Goal: Complete application form

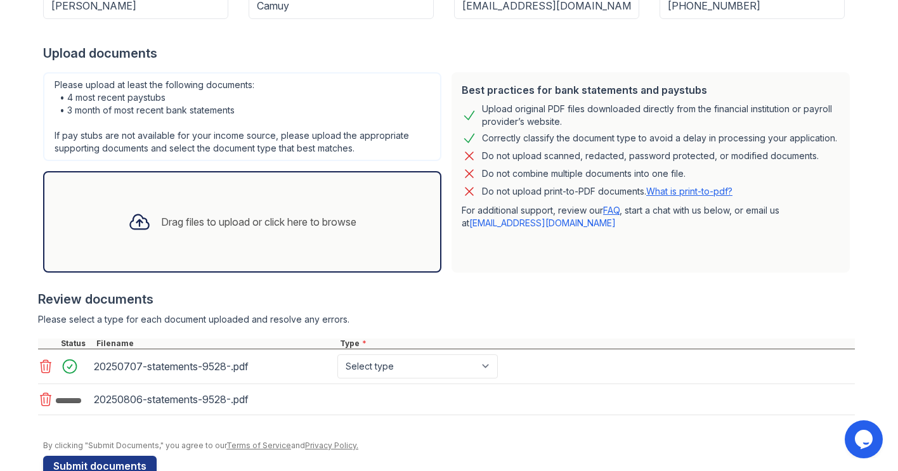
scroll to position [231, 0]
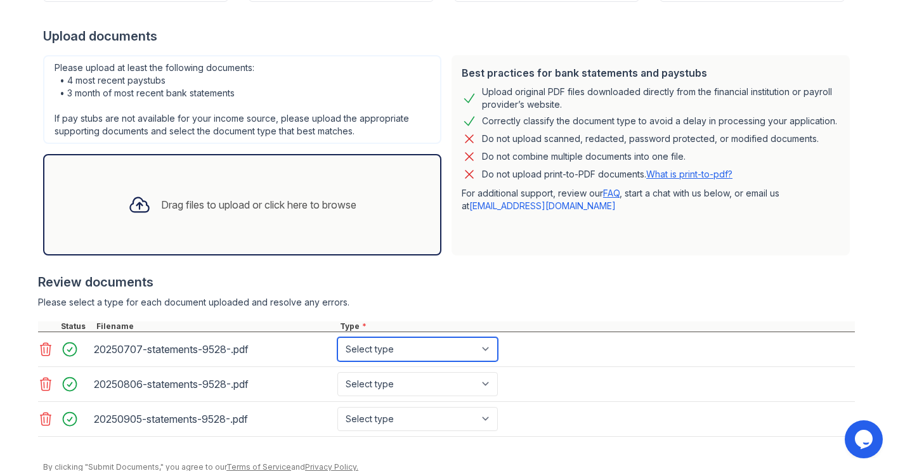
click at [455, 345] on select "Select type Paystub Bank Statement Offer Letter Tax Documents Benefit Award Let…" at bounding box center [417, 349] width 160 height 24
click at [456, 346] on select "Select type Paystub Bank Statement Offer Letter Tax Documents Benefit Award Let…" at bounding box center [417, 349] width 160 height 24
select select "bank_statement"
click at [337, 337] on select "Select type Paystub Bank Statement Offer Letter Tax Documents Benefit Award Let…" at bounding box center [417, 349] width 160 height 24
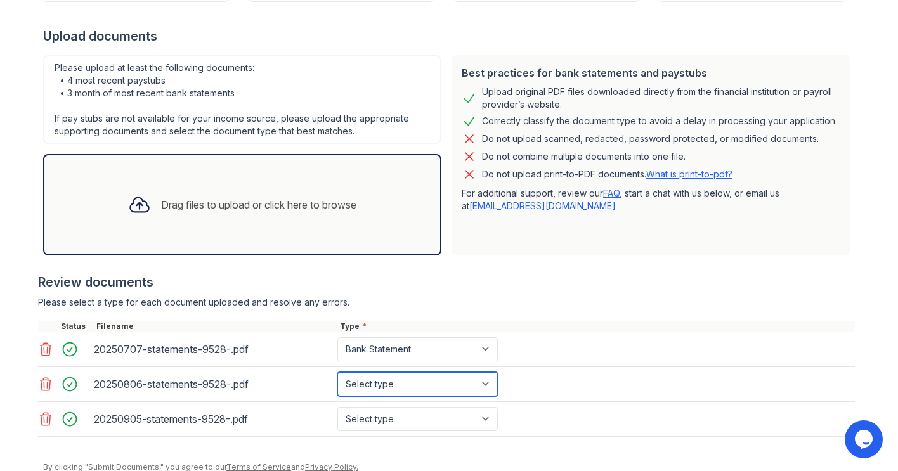
click at [448, 389] on select "Select type Paystub Bank Statement Offer Letter Tax Documents Benefit Award Let…" at bounding box center [417, 384] width 160 height 24
select select "bank_statement"
click at [337, 372] on select "Select type Paystub Bank Statement Offer Letter Tax Documents Benefit Award Let…" at bounding box center [417, 384] width 160 height 24
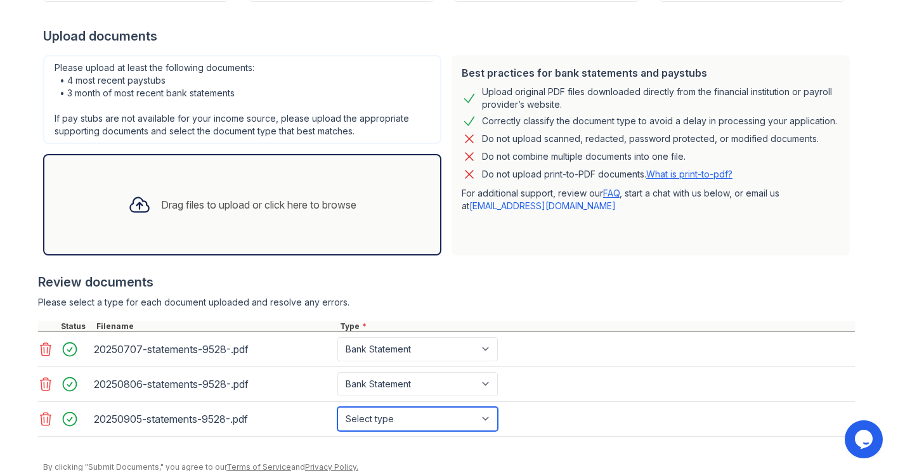
click at [441, 418] on select "Select type Paystub Bank Statement Offer Letter Tax Documents Benefit Award Let…" at bounding box center [417, 419] width 160 height 24
select select "bank_statement"
click at [337, 407] on select "Select type Paystub Bank Statement Offer Letter Tax Documents Benefit Award Let…" at bounding box center [417, 419] width 160 height 24
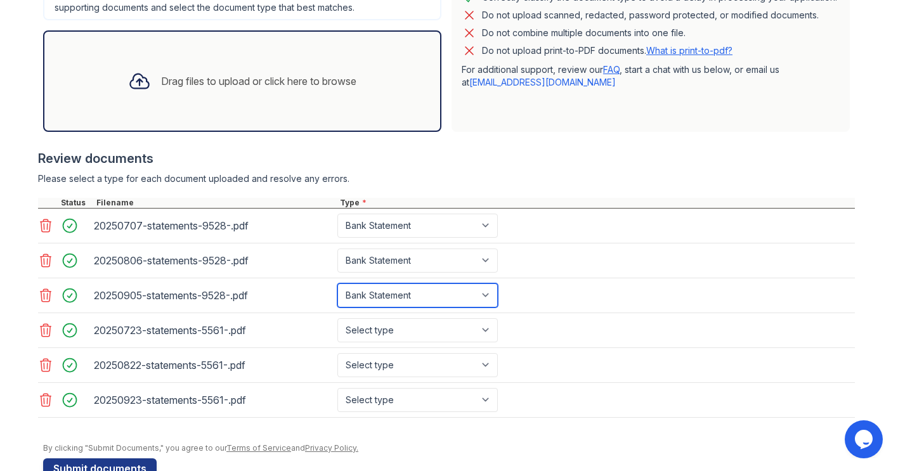
scroll to position [388, 0]
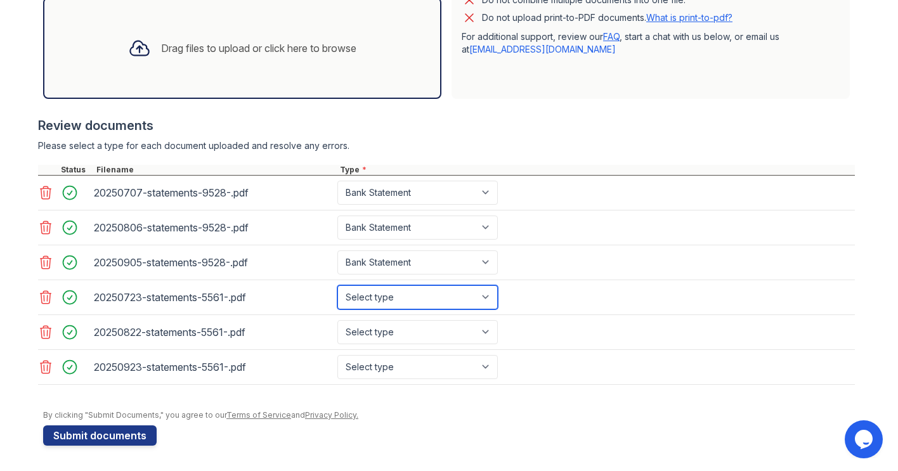
click at [399, 306] on select "Select type Paystub Bank Statement Offer Letter Tax Documents Benefit Award Let…" at bounding box center [417, 297] width 160 height 24
select select "bank_statement"
click at [337, 285] on select "Select type Paystub Bank Statement Offer Letter Tax Documents Benefit Award Let…" at bounding box center [417, 297] width 160 height 24
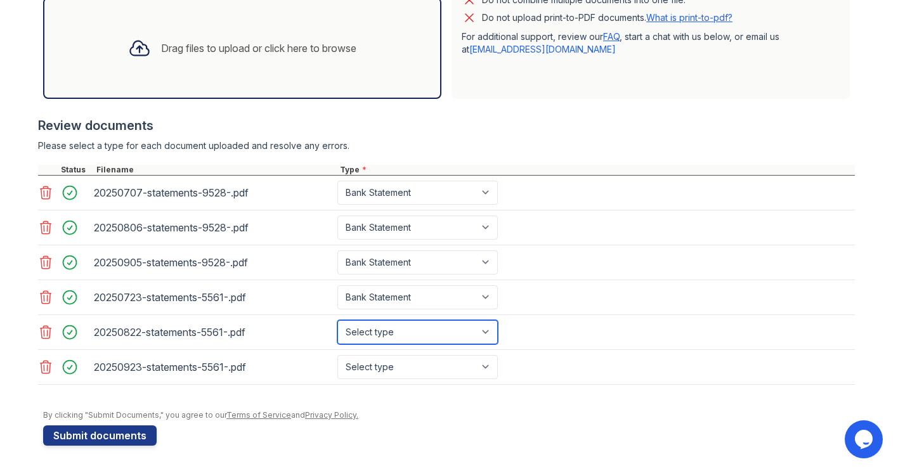
click at [404, 333] on select "Select type Paystub Bank Statement Offer Letter Tax Documents Benefit Award Let…" at bounding box center [417, 332] width 160 height 24
select select "bank_statement"
click at [337, 320] on select "Select type Paystub Bank Statement Offer Letter Tax Documents Benefit Award Let…" at bounding box center [417, 332] width 160 height 24
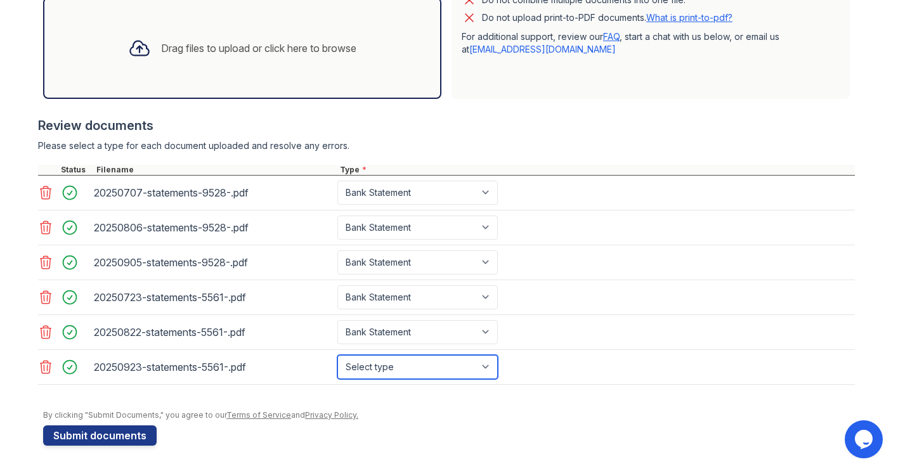
click at [405, 367] on select "Select type Paystub Bank Statement Offer Letter Tax Documents Benefit Award Let…" at bounding box center [417, 367] width 160 height 24
select select "bank_statement"
click at [337, 355] on select "Select type Paystub Bank Statement Offer Letter Tax Documents Benefit Award Let…" at bounding box center [417, 367] width 160 height 24
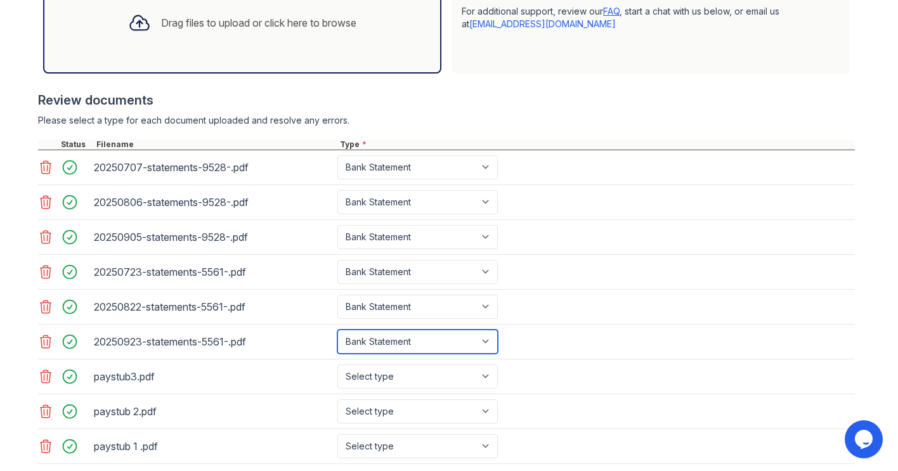
scroll to position [438, 0]
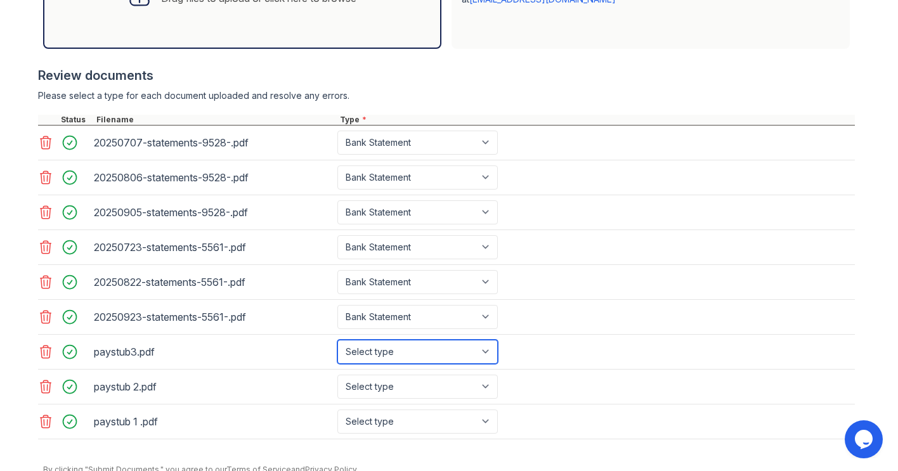
click at [455, 359] on select "Select type Paystub Bank Statement Offer Letter Tax Documents Benefit Award Let…" at bounding box center [417, 352] width 160 height 24
select select "paystub"
click at [337, 340] on select "Select type Paystub Bank Statement Offer Letter Tax Documents Benefit Award Let…" at bounding box center [417, 352] width 160 height 24
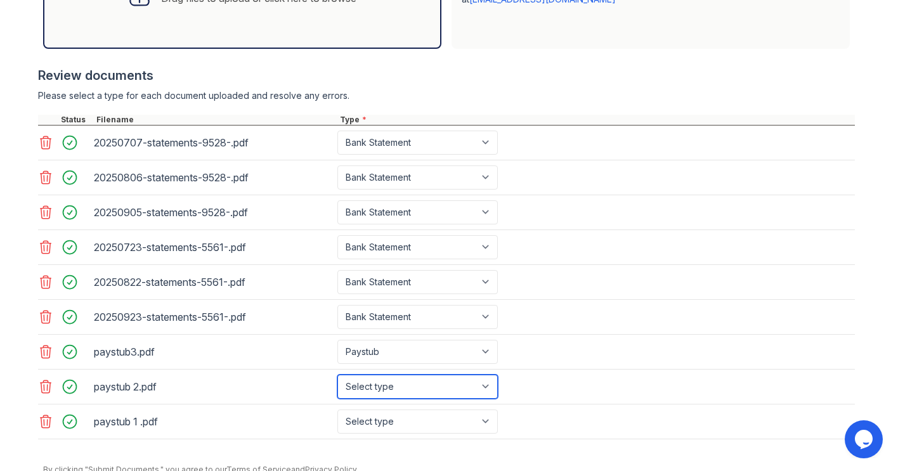
click at [446, 393] on select "Select type Paystub Bank Statement Offer Letter Tax Documents Benefit Award Let…" at bounding box center [417, 387] width 160 height 24
select select "paystub"
click at [337, 375] on select "Select type Paystub Bank Statement Offer Letter Tax Documents Benefit Award Let…" at bounding box center [417, 387] width 160 height 24
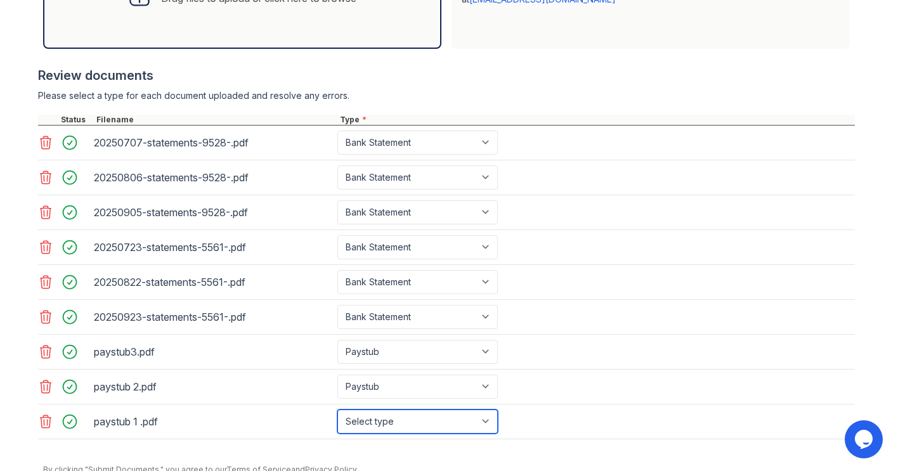
click at [418, 420] on select "Select type Paystub Bank Statement Offer Letter Tax Documents Benefit Award Let…" at bounding box center [417, 422] width 160 height 24
click at [337, 410] on select "Select type Paystub Bank Statement Offer Letter Tax Documents Benefit Award Let…" at bounding box center [417, 422] width 160 height 24
click at [441, 427] on select "Select type Paystub Bank Statement Offer Letter Tax Documents Benefit Award Let…" at bounding box center [417, 422] width 160 height 24
select select "paystub"
click at [337, 410] on select "Select type Paystub Bank Statement Offer Letter Tax Documents Benefit Award Let…" at bounding box center [417, 422] width 160 height 24
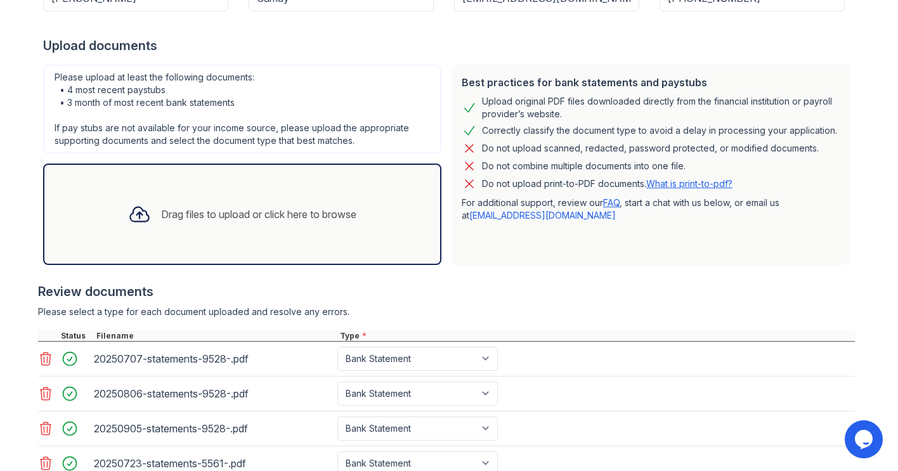
scroll to position [493, 0]
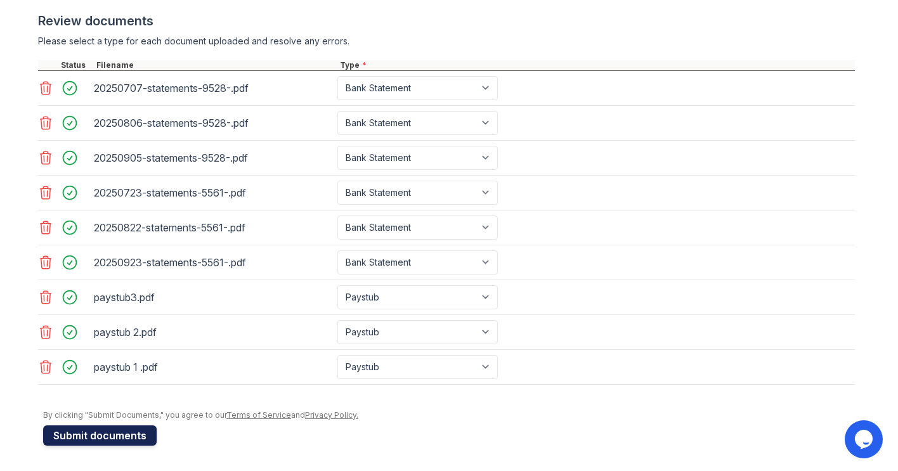
click at [112, 434] on button "Submit documents" at bounding box center [99, 435] width 113 height 20
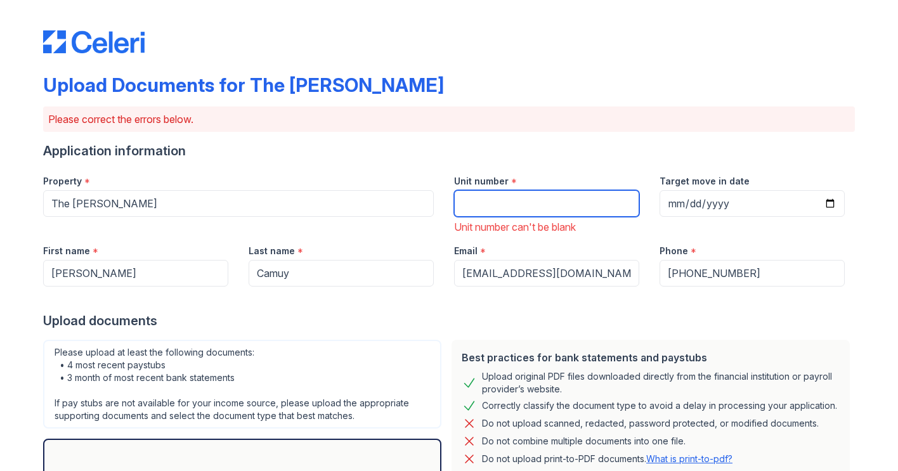
click at [524, 210] on input "Unit number" at bounding box center [546, 203] width 185 height 27
type input "0117"
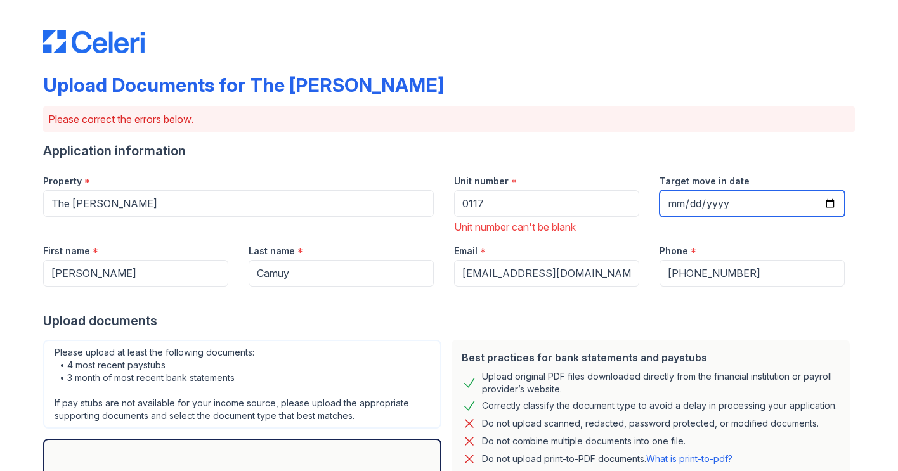
click at [808, 216] on input "Target move in date" at bounding box center [751, 203] width 185 height 27
click at [823, 200] on input "Target move in date" at bounding box center [751, 203] width 185 height 27
type input "[DATE]"
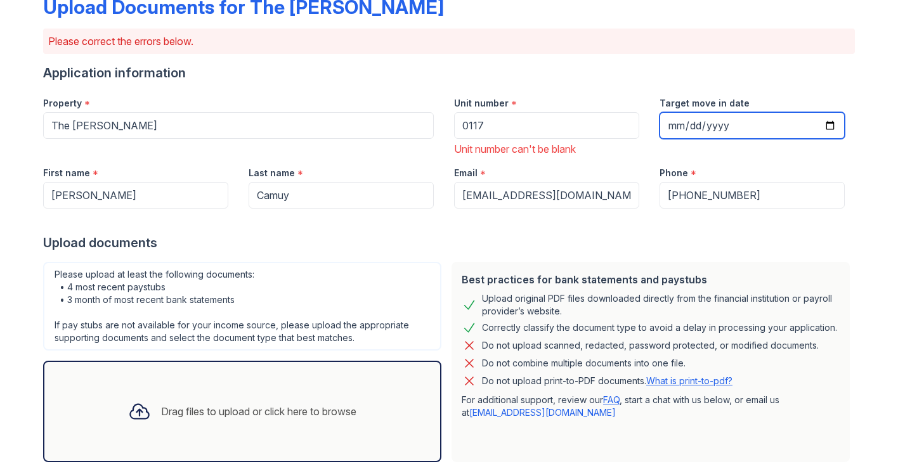
scroll to position [85, 0]
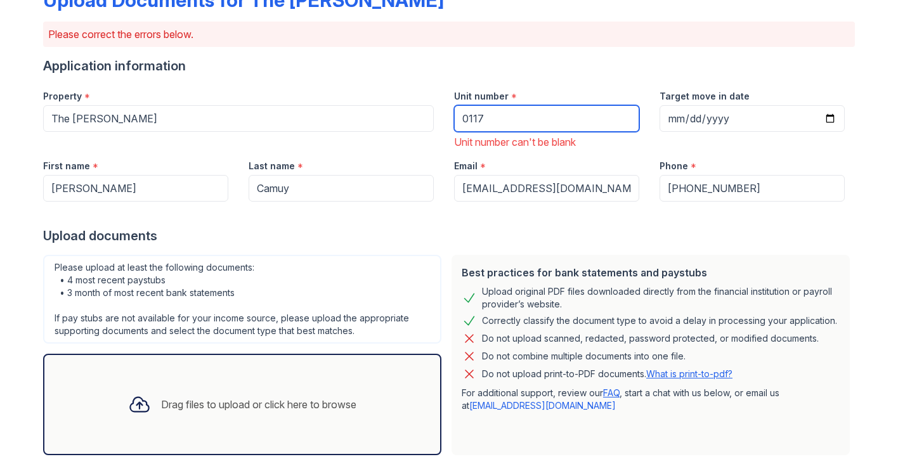
click at [507, 120] on input "0117" at bounding box center [546, 118] width 185 height 27
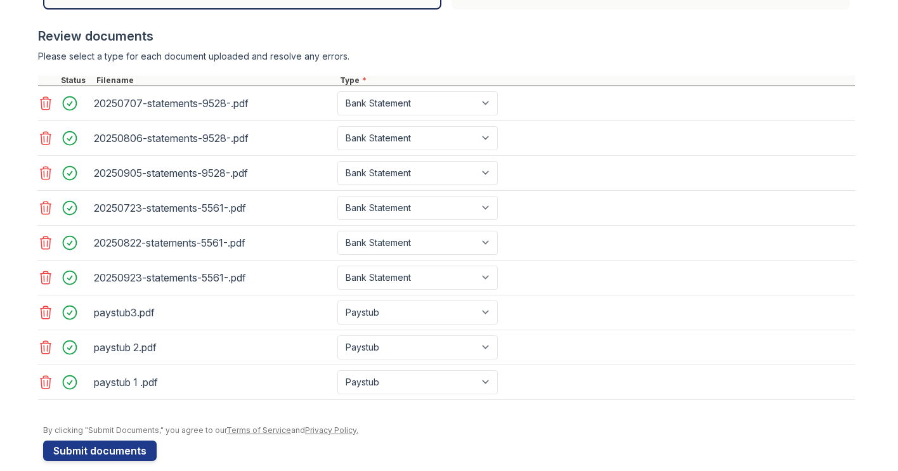
scroll to position [546, 0]
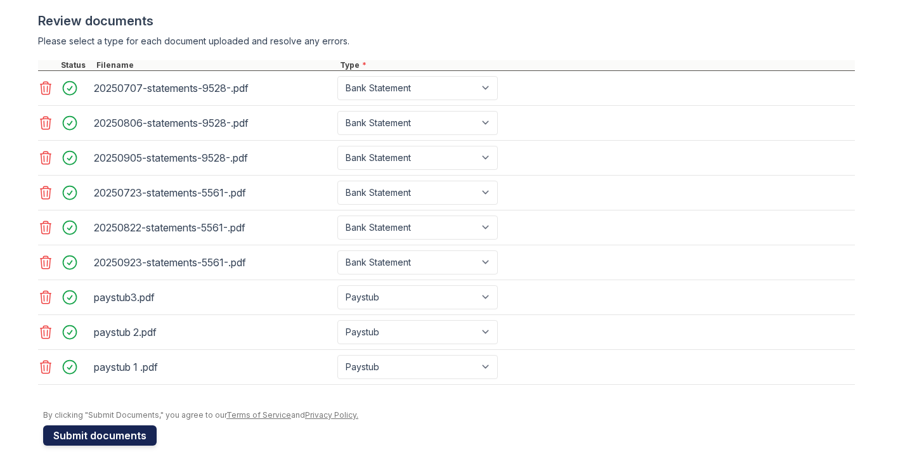
click at [112, 440] on button "Submit documents" at bounding box center [99, 435] width 113 height 20
